Goal: Book appointment/travel/reservation

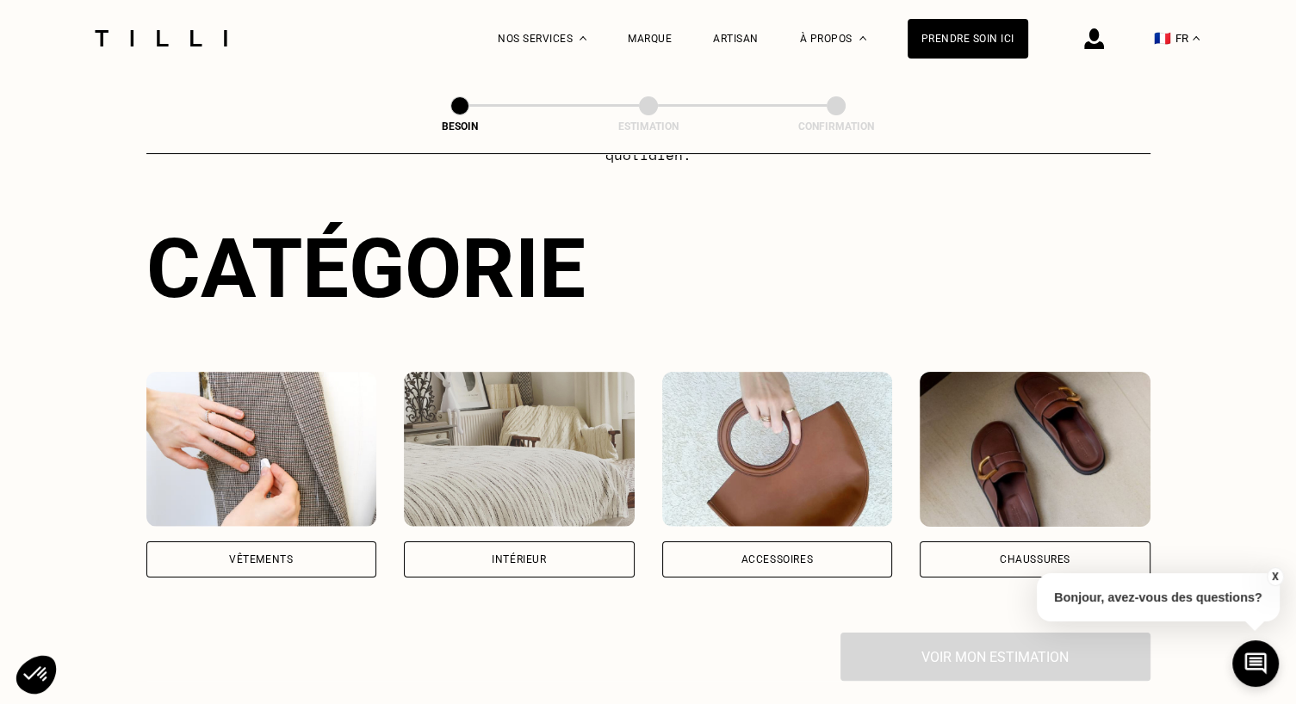
scroll to position [172, 0]
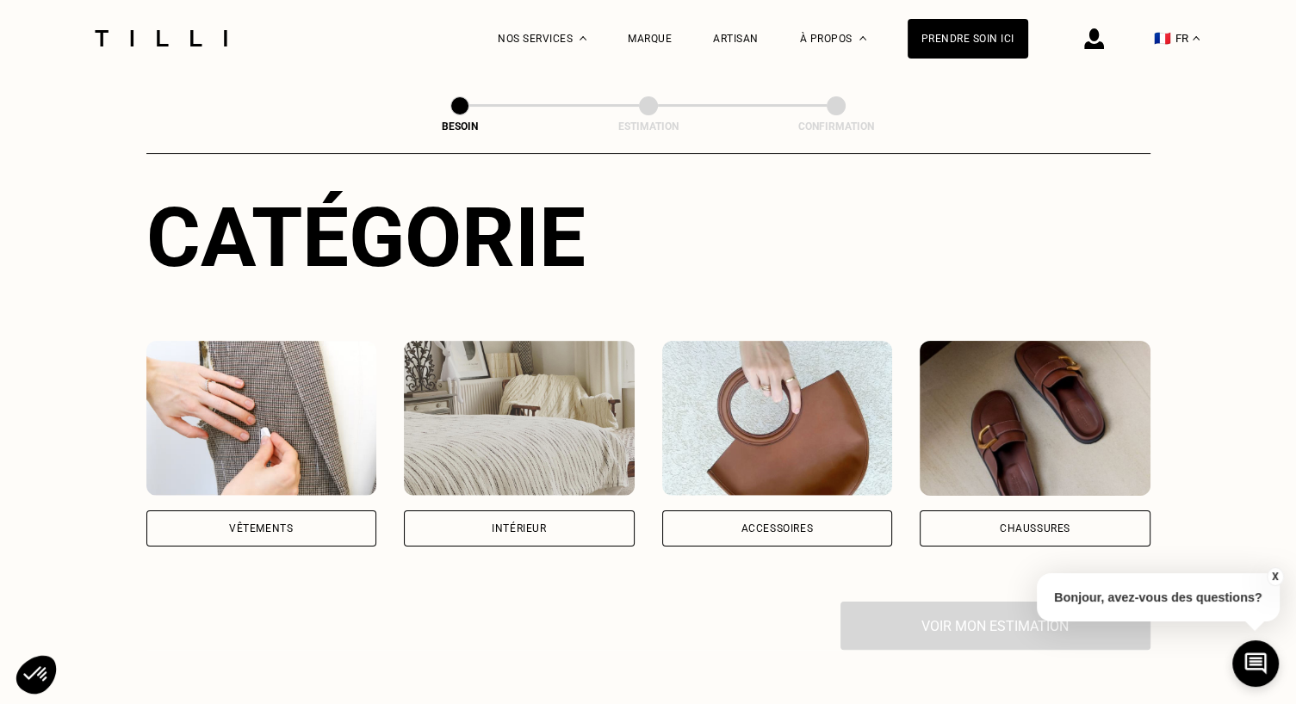
click at [278, 443] on img at bounding box center [261, 418] width 231 height 155
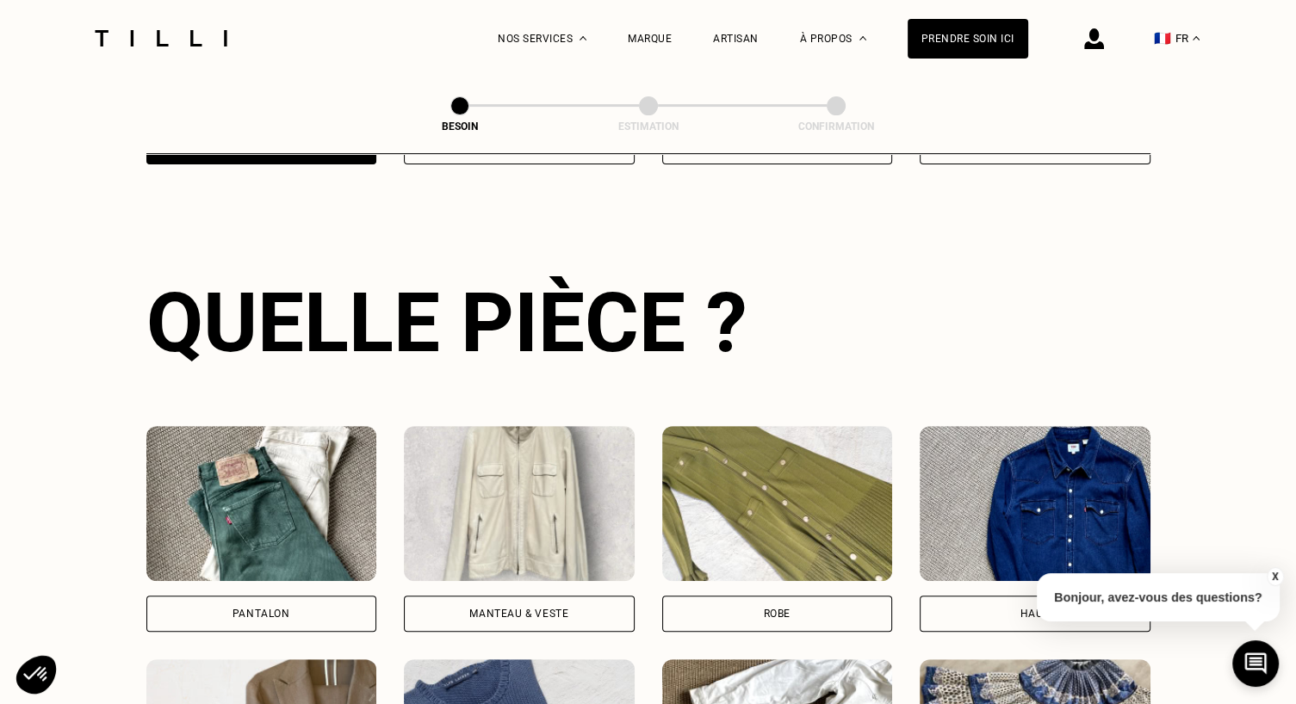
scroll to position [561, 0]
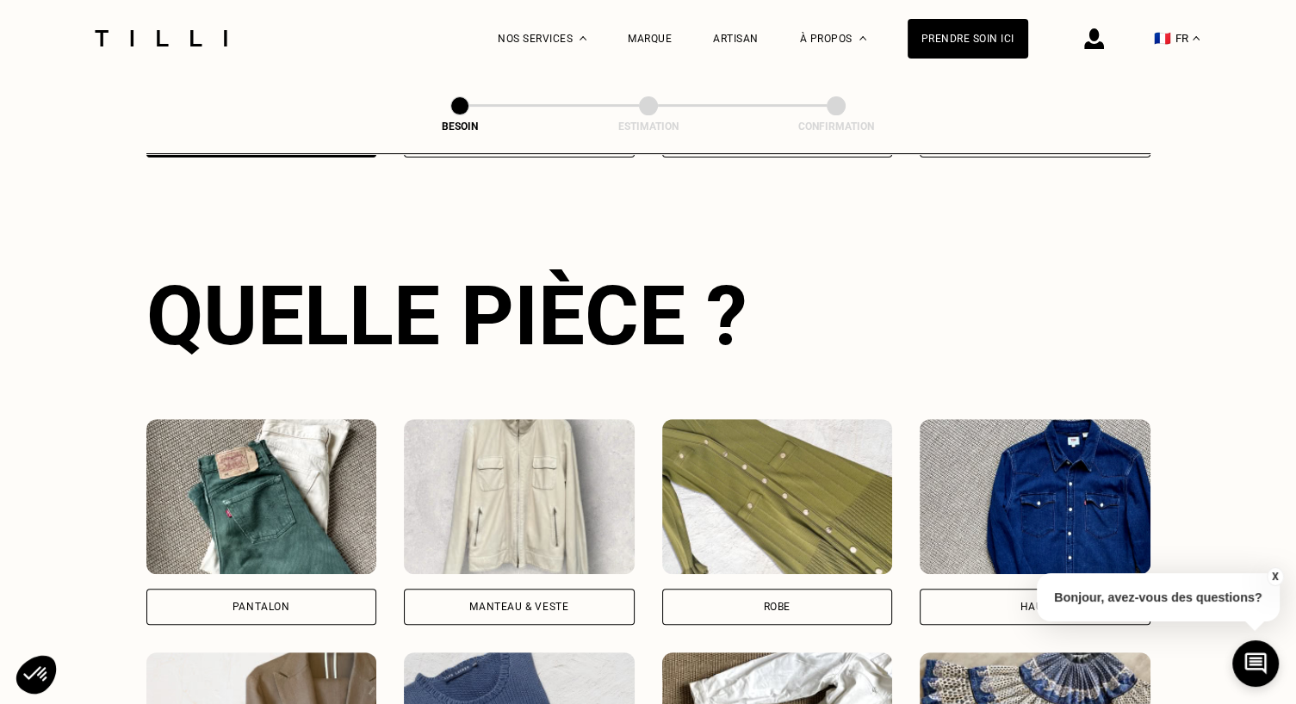
click at [300, 589] on div "Pantalon" at bounding box center [261, 607] width 231 height 36
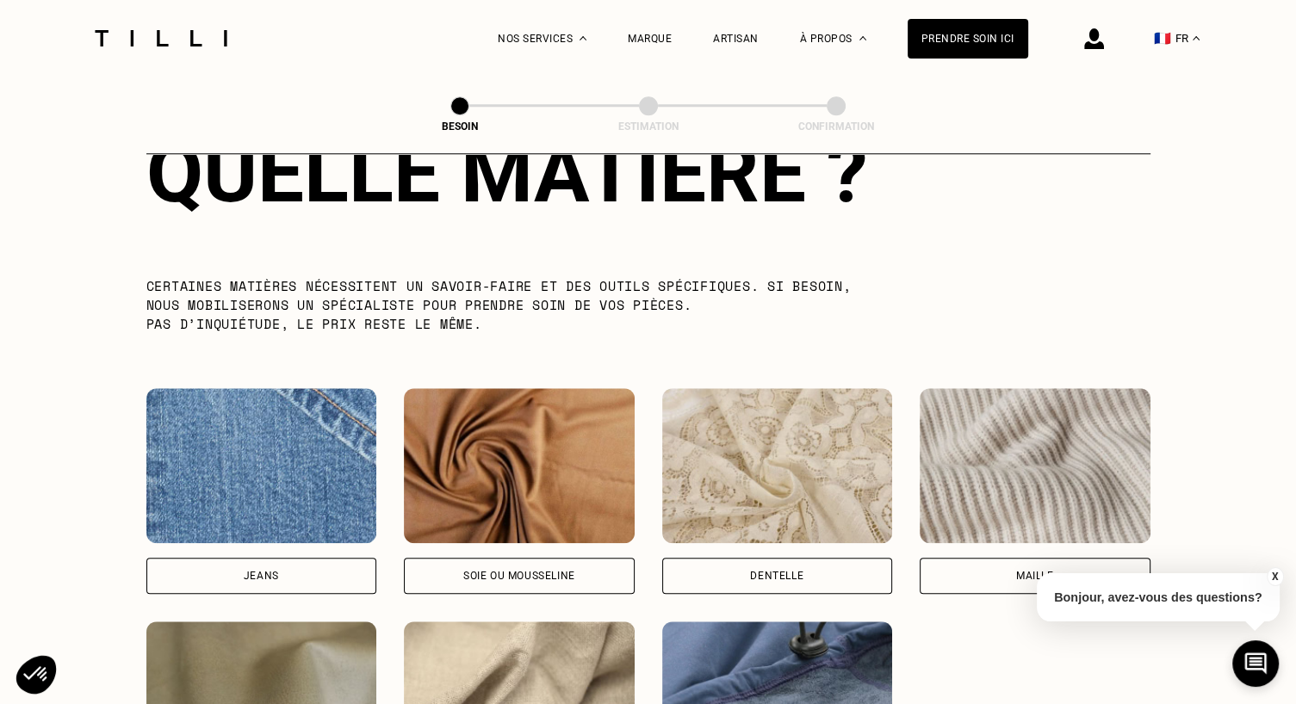
scroll to position [1669, 0]
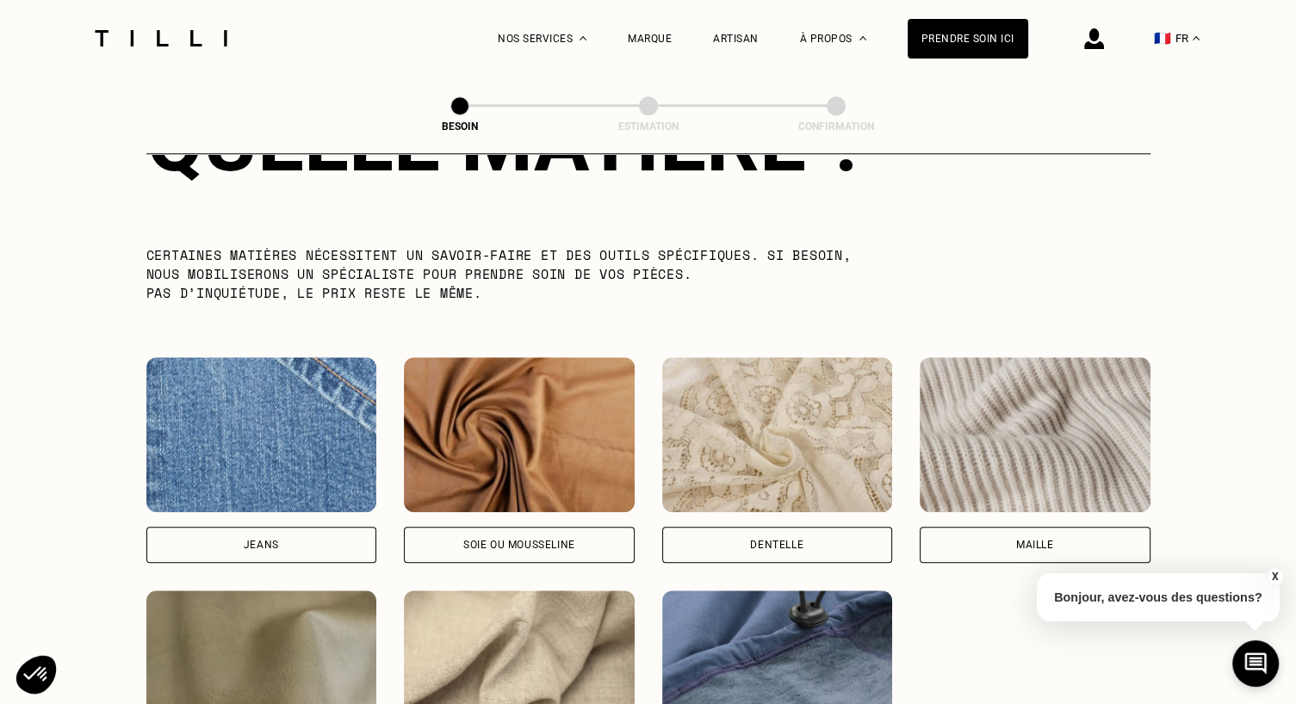
click at [314, 529] on div "Jeans" at bounding box center [261, 545] width 231 height 36
select select "FR"
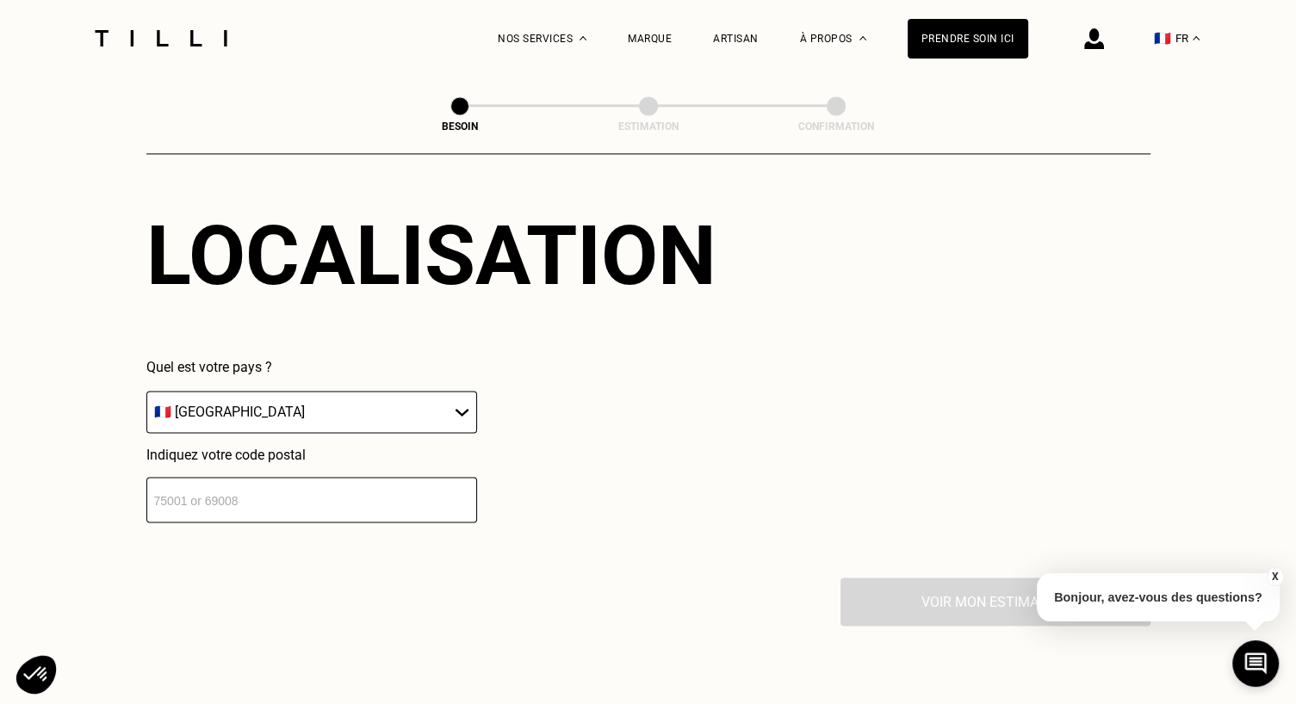
scroll to position [2399, 0]
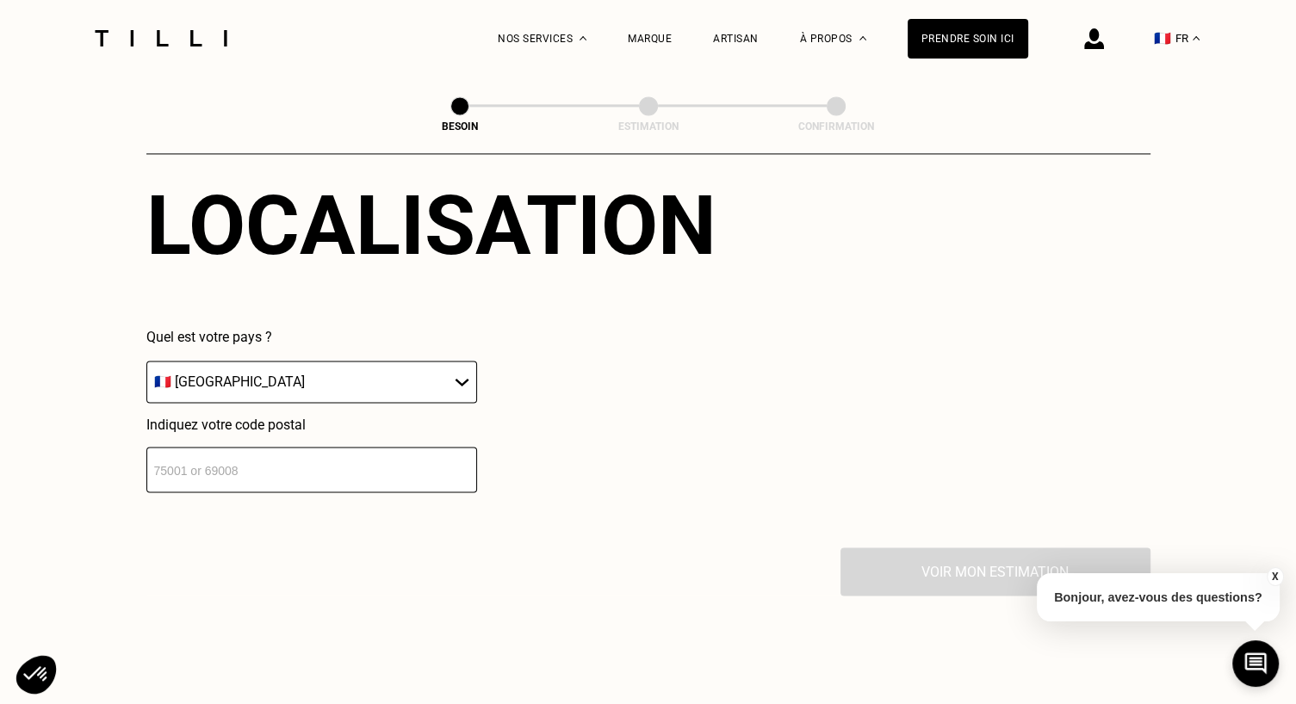
click at [341, 458] on input "number" at bounding box center [311, 470] width 331 height 46
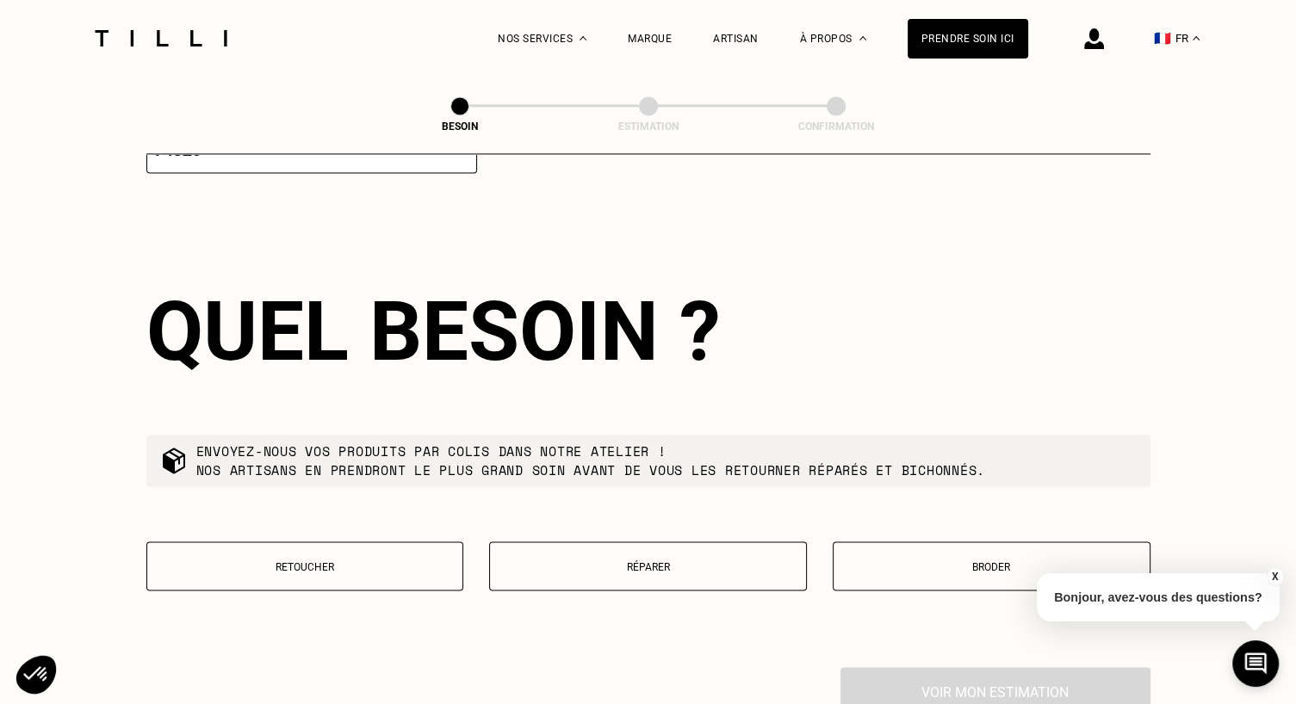
scroll to position [2741, 0]
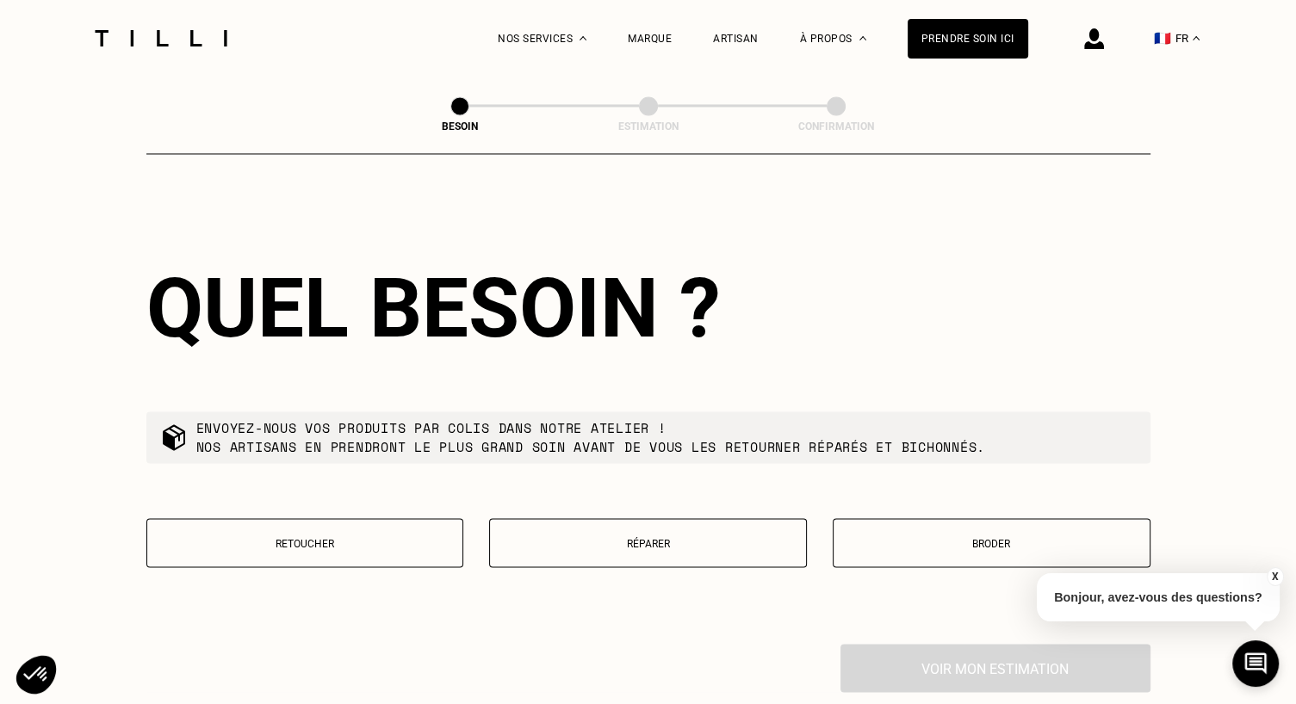
type input "74520"
click at [655, 538] on p "Réparer" at bounding box center [647, 543] width 299 height 12
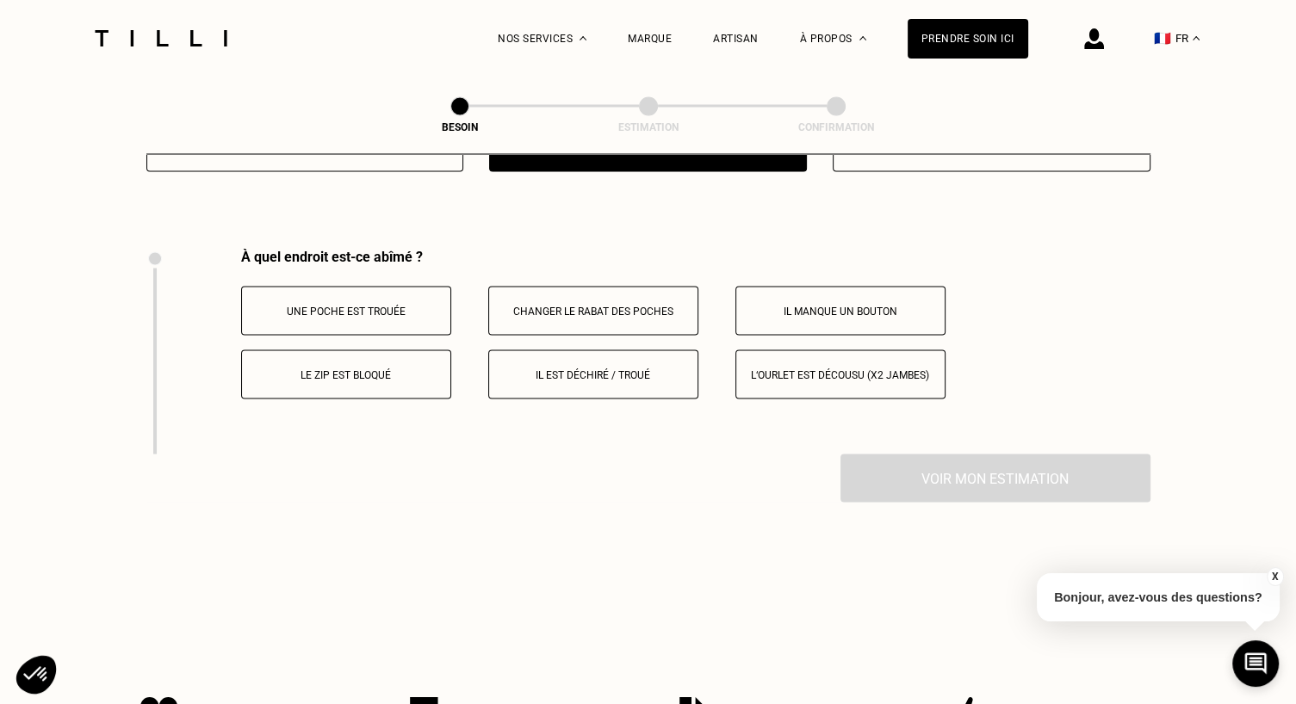
scroll to position [3183, 0]
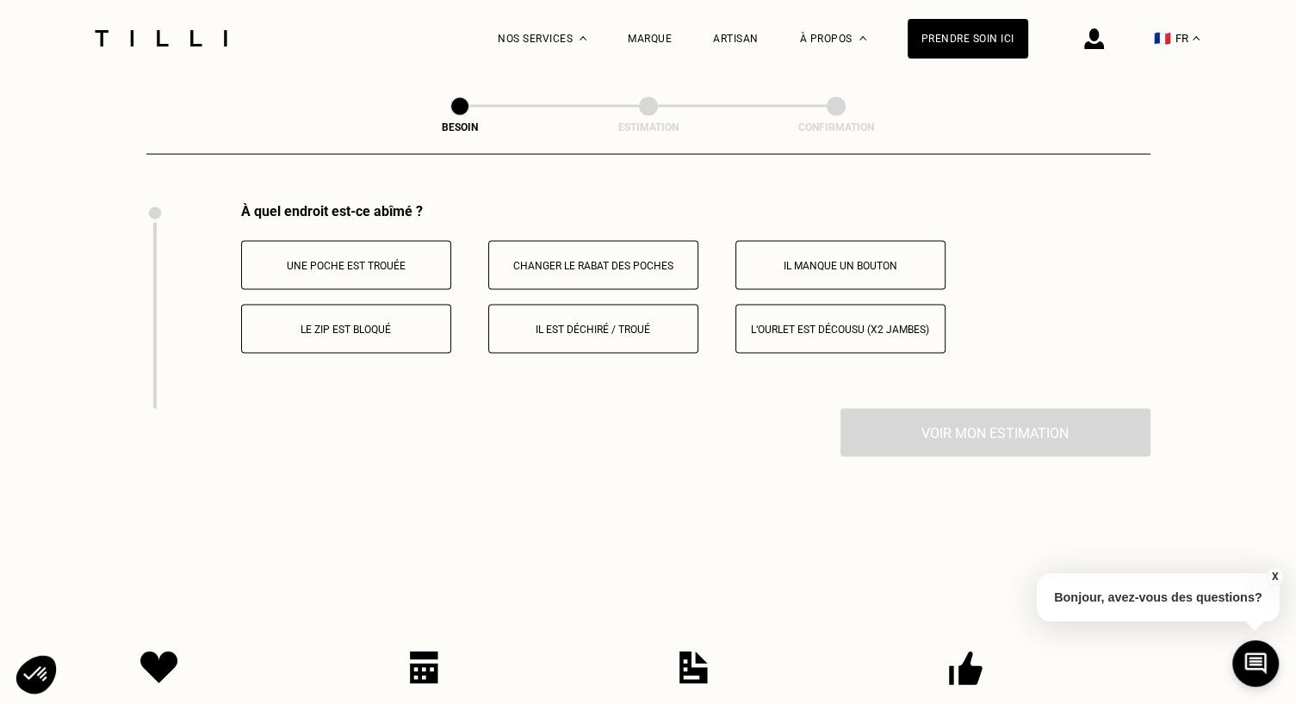
click at [373, 325] on p "Le zip est bloqué" at bounding box center [346, 329] width 191 height 12
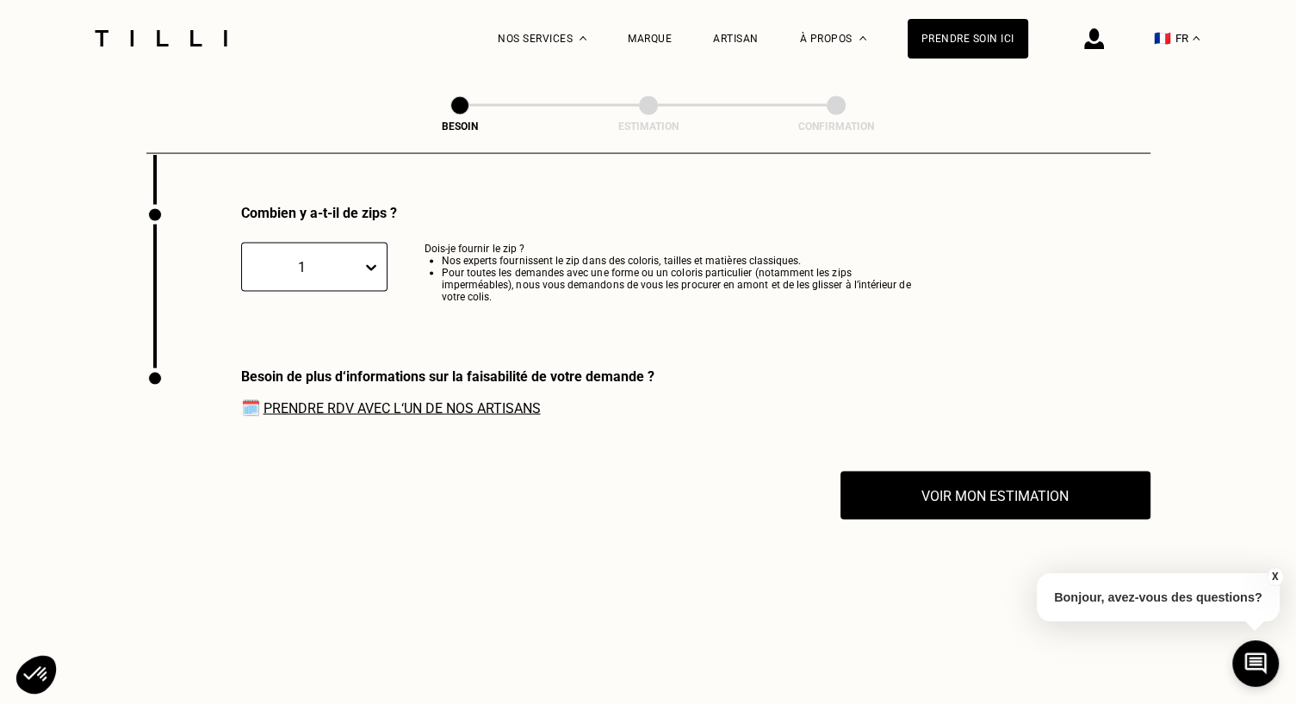
scroll to position [3389, 0]
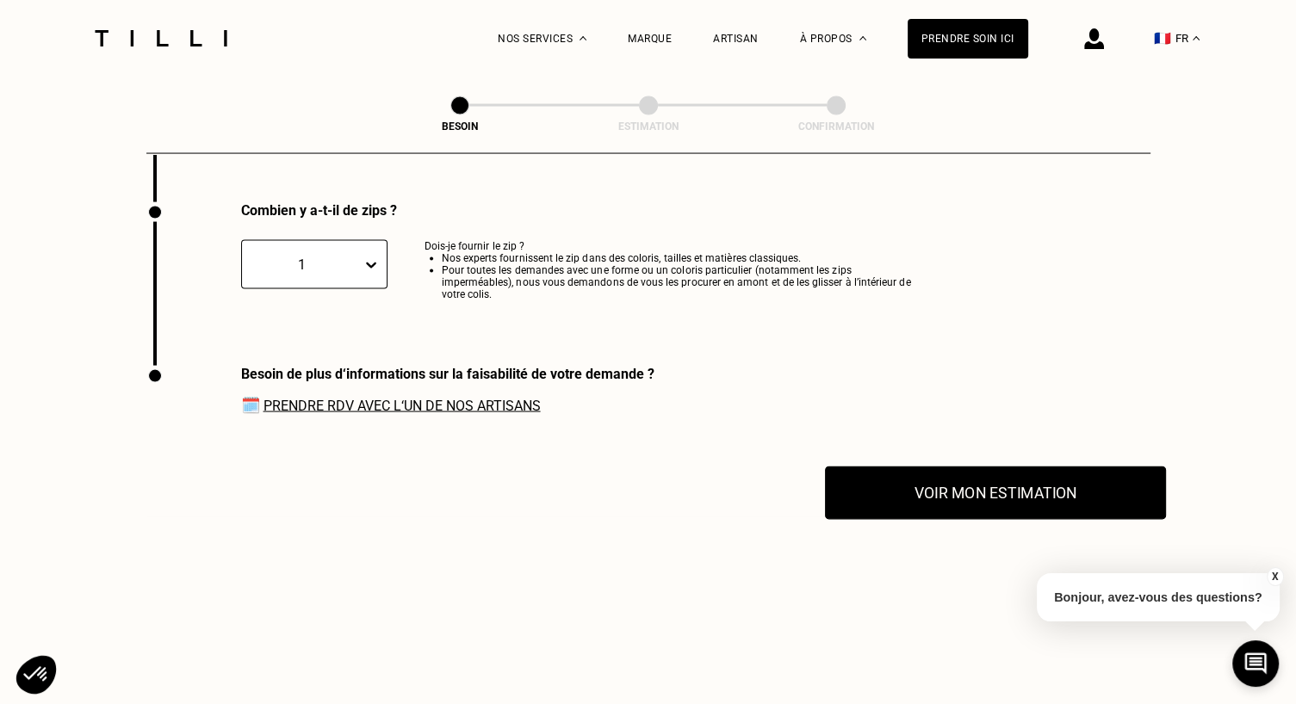
click at [997, 483] on button "Voir mon estimation" at bounding box center [995, 493] width 341 height 53
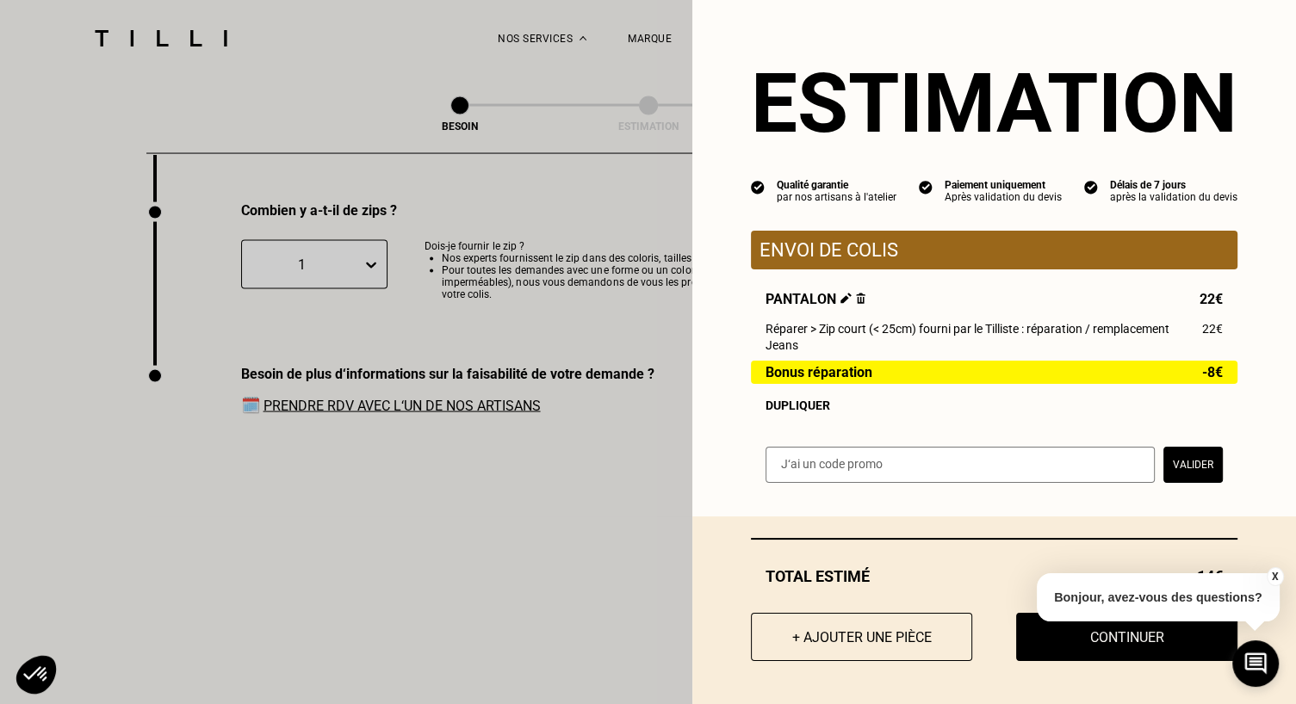
click at [1271, 576] on button "X" at bounding box center [1274, 576] width 17 height 19
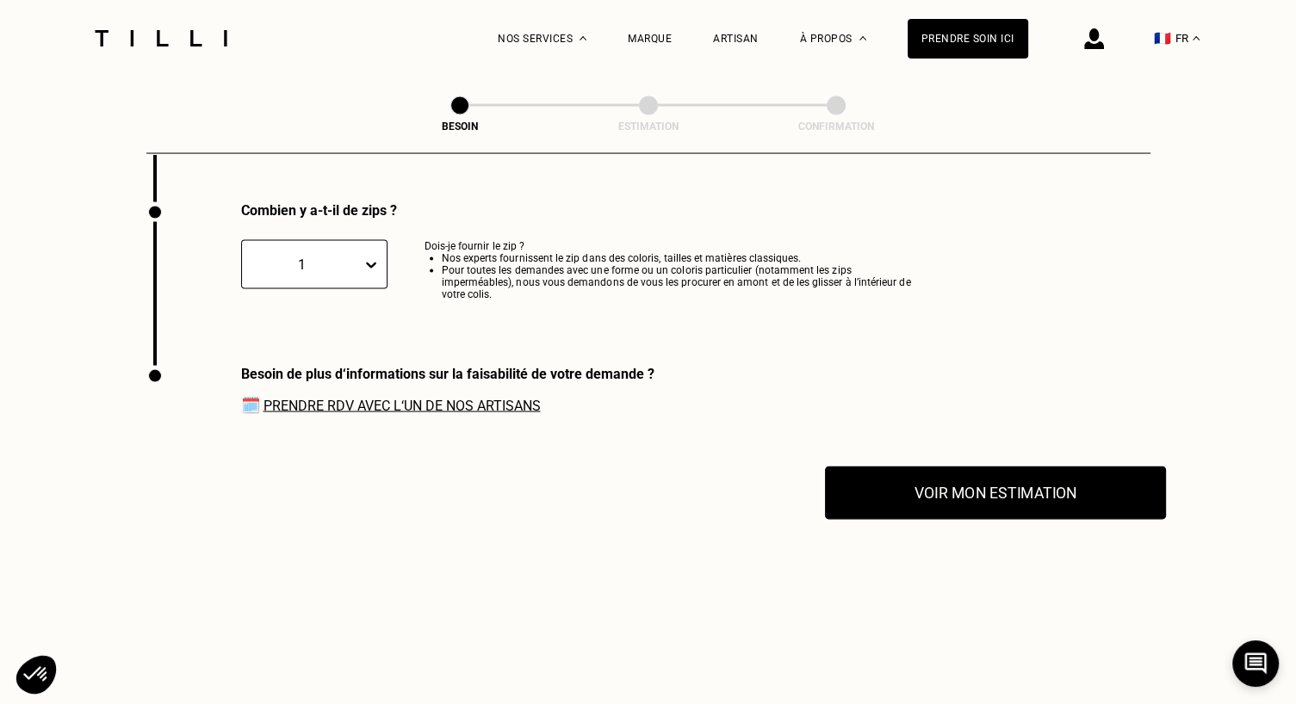
click at [1006, 473] on button "Voir mon estimation" at bounding box center [995, 493] width 341 height 53
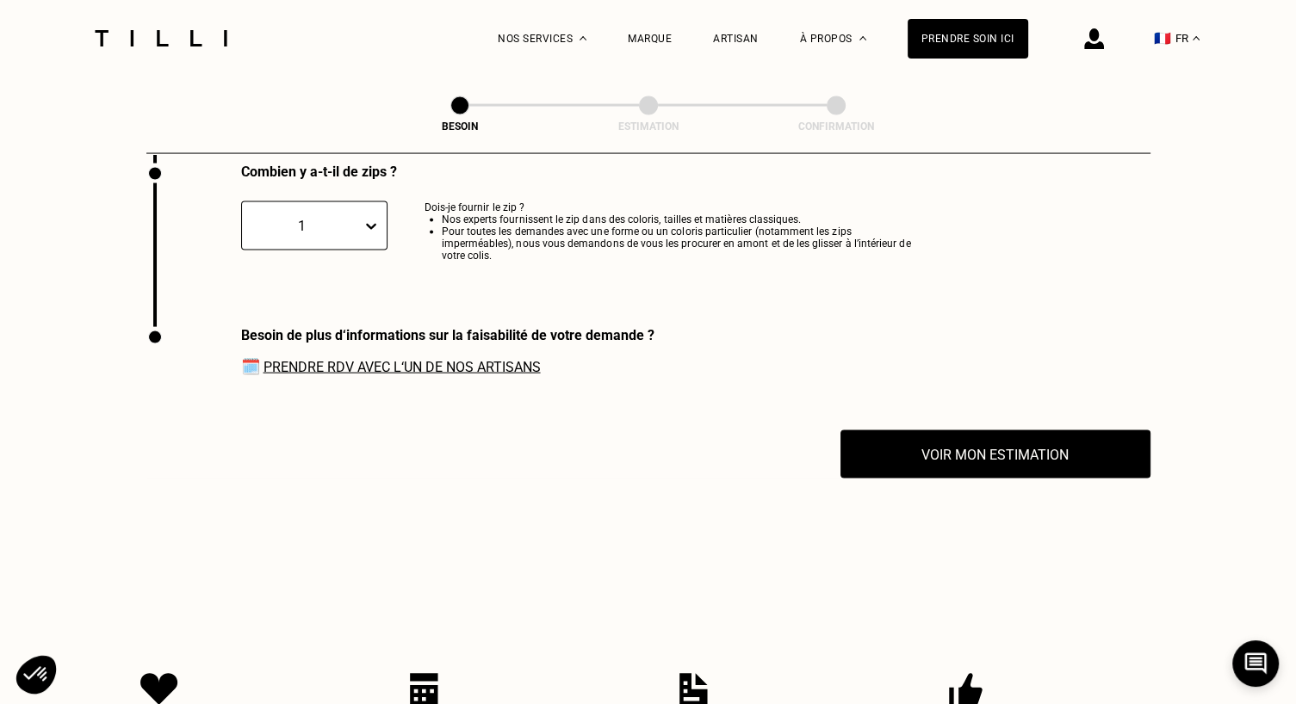
scroll to position [3437, 0]
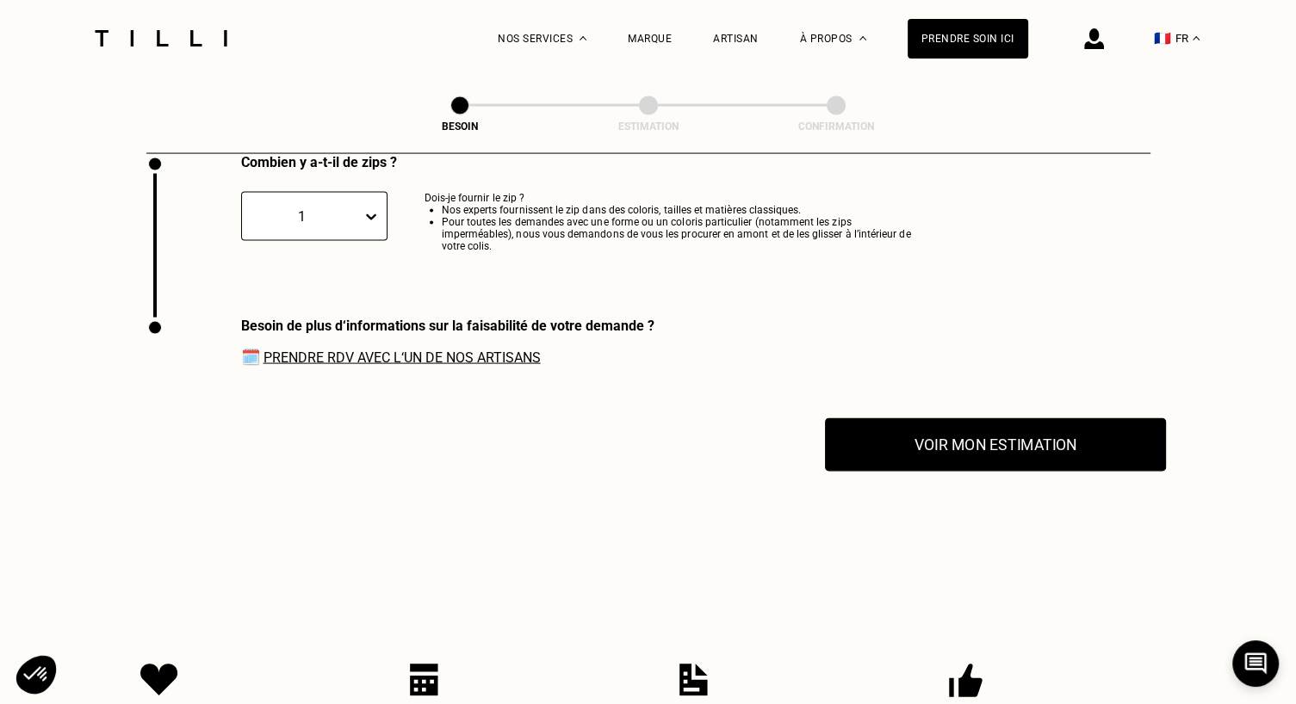
click at [1057, 424] on button "Voir mon estimation" at bounding box center [995, 444] width 341 height 53
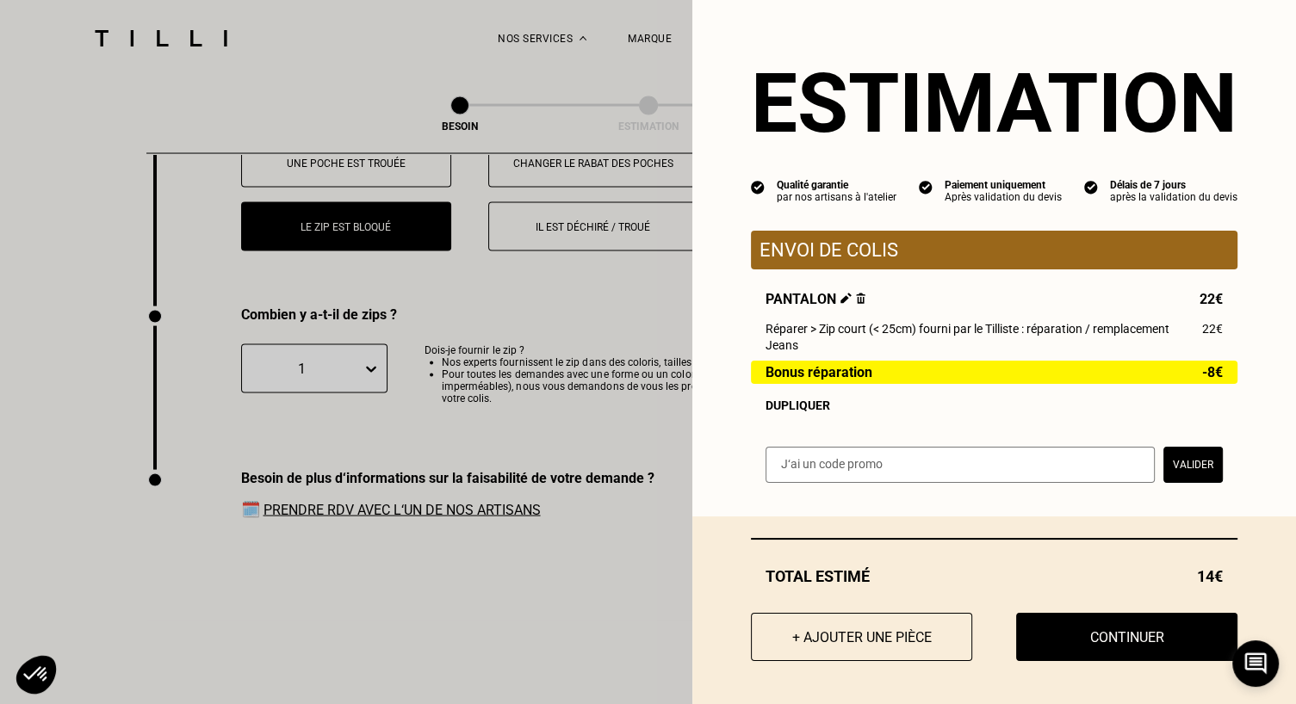
scroll to position [3265, 0]
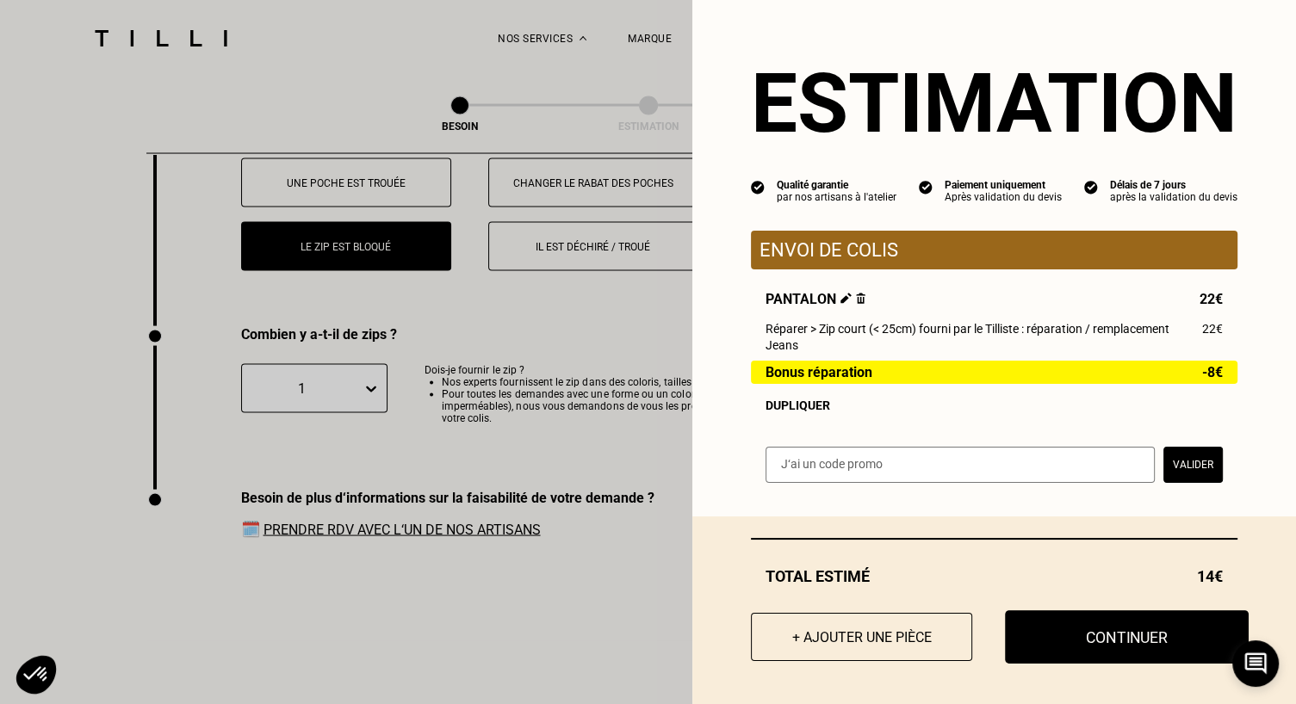
click at [1054, 647] on button "Continuer" at bounding box center [1127, 636] width 244 height 53
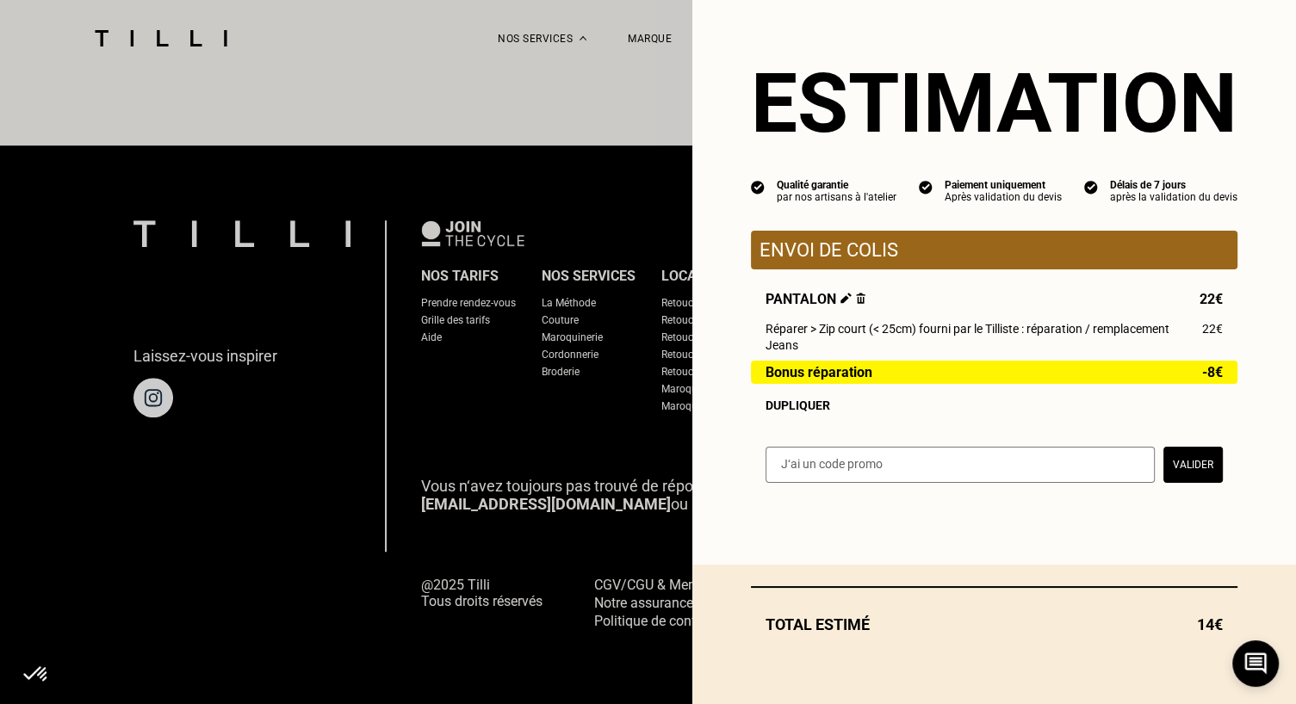
scroll to position [1038, 0]
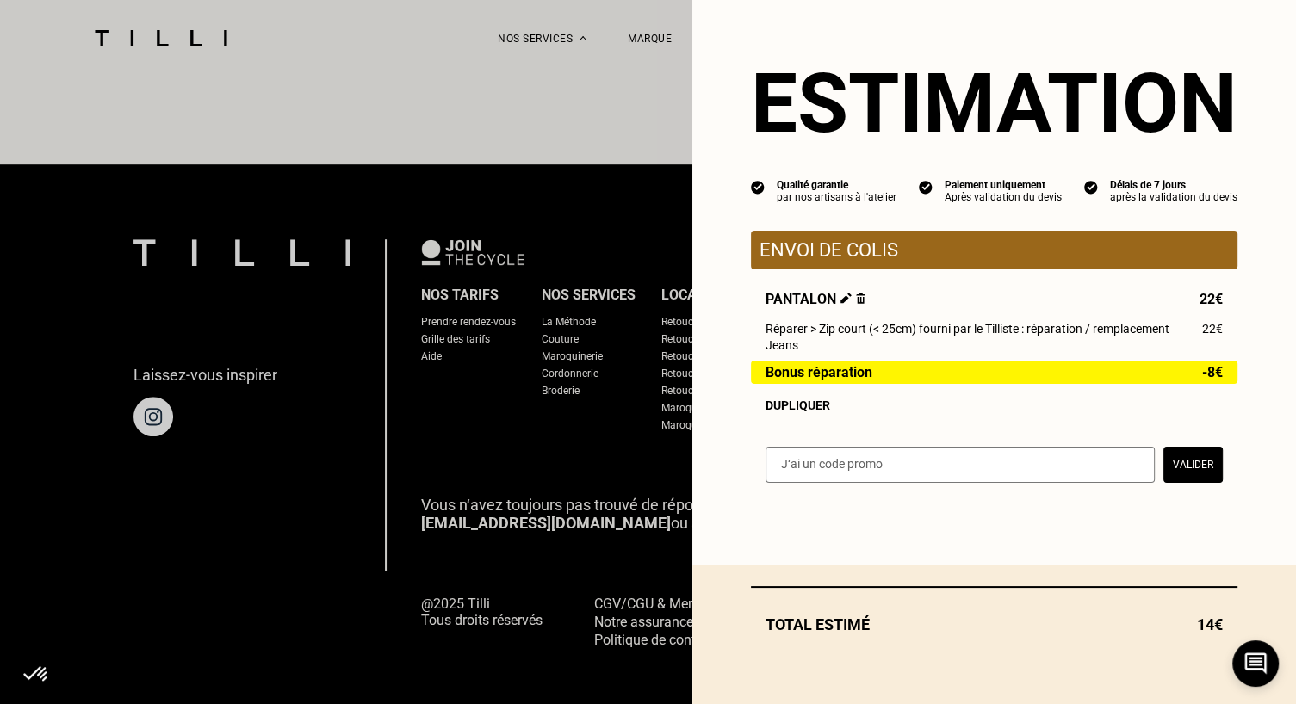
select select "FR"
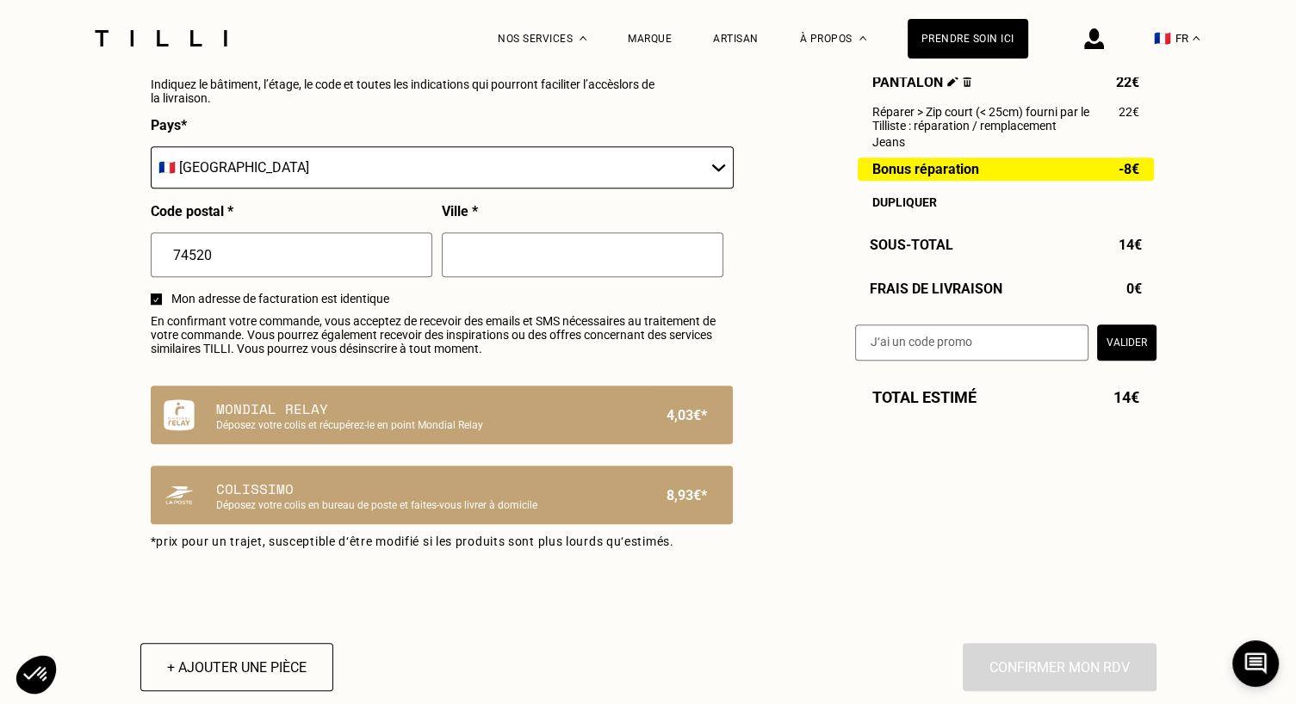
scroll to position [909, 0]
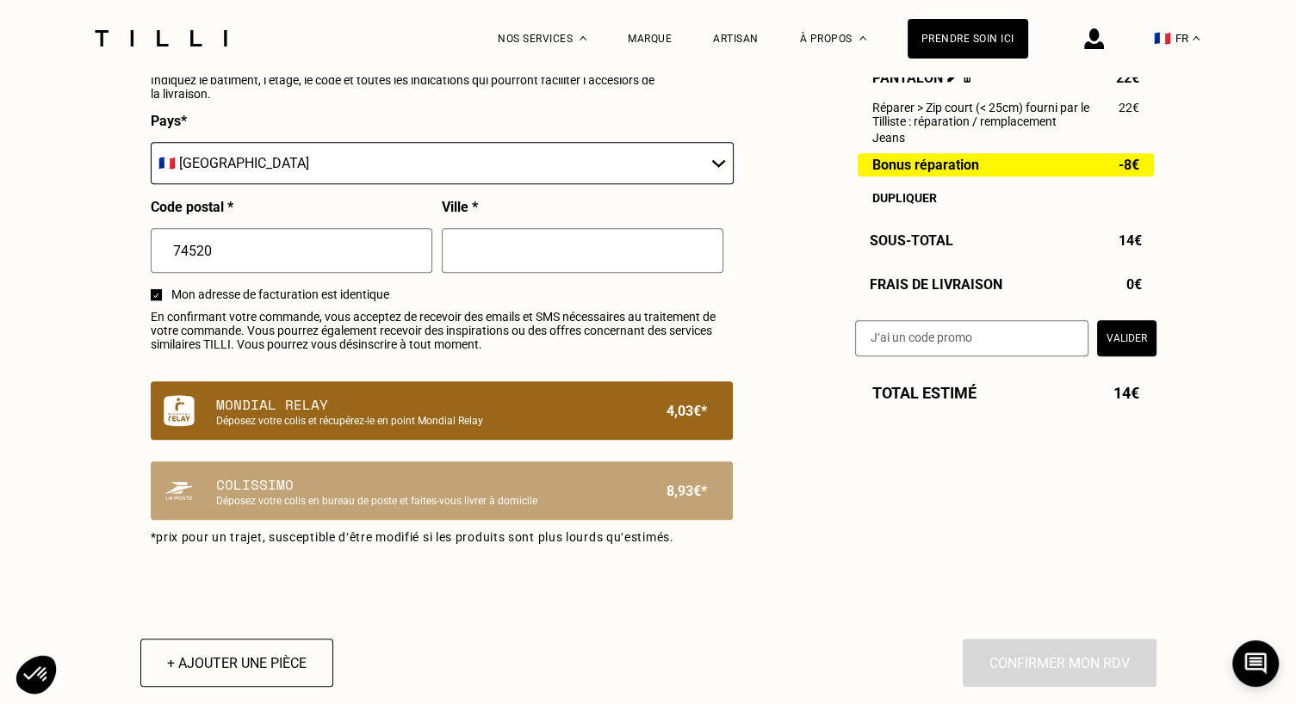
click at [510, 415] on p "Mondial Relay" at bounding box center [412, 404] width 393 height 21
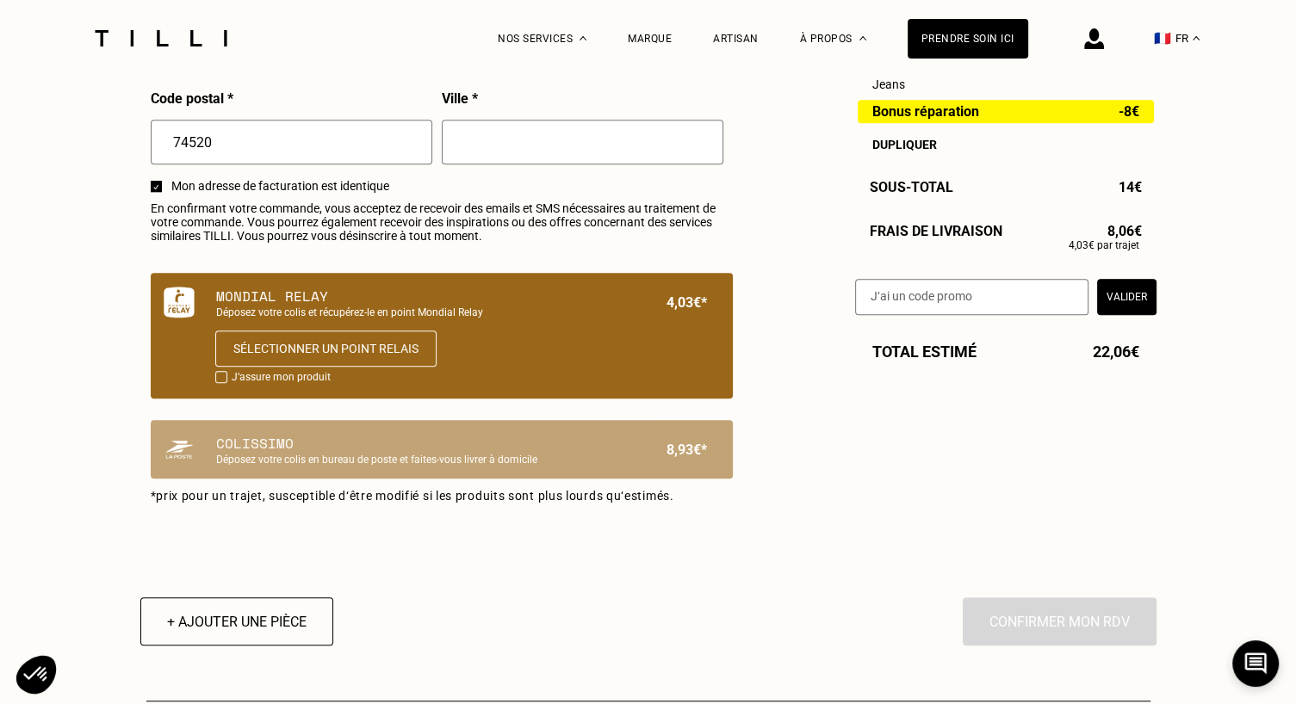
scroll to position [0, 0]
